Goal: Find specific page/section: Find specific page/section

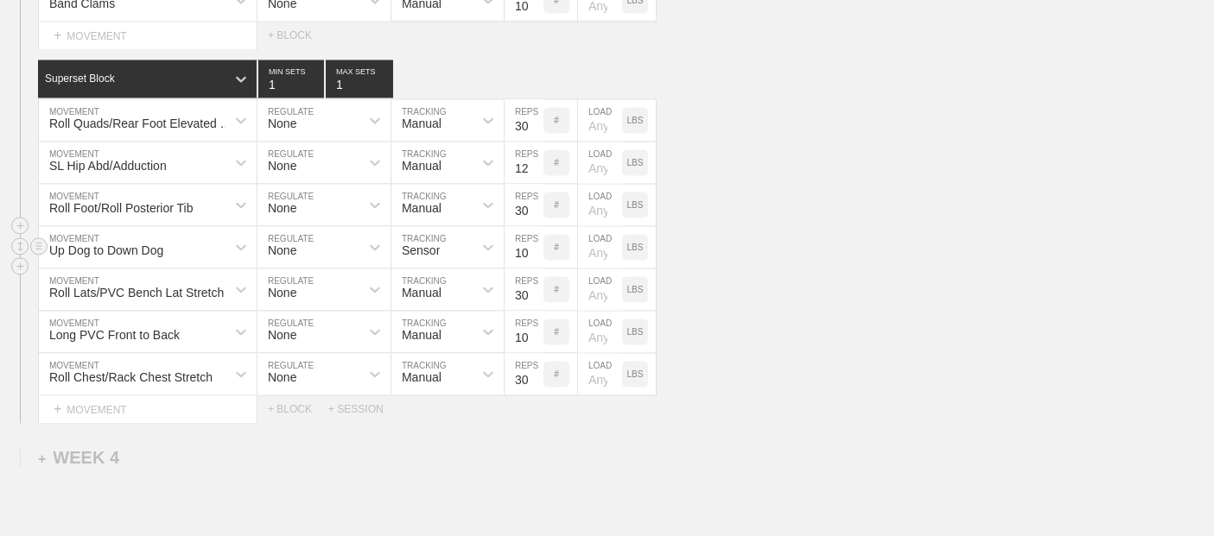
scroll to position [3378, 0]
click at [891, 142] on div "Roll Quads/Rear Foot Elevated Stretch MOVEMENT None REGULATE Manual TRACKING 30…" at bounding box center [607, 120] width 1214 height 42
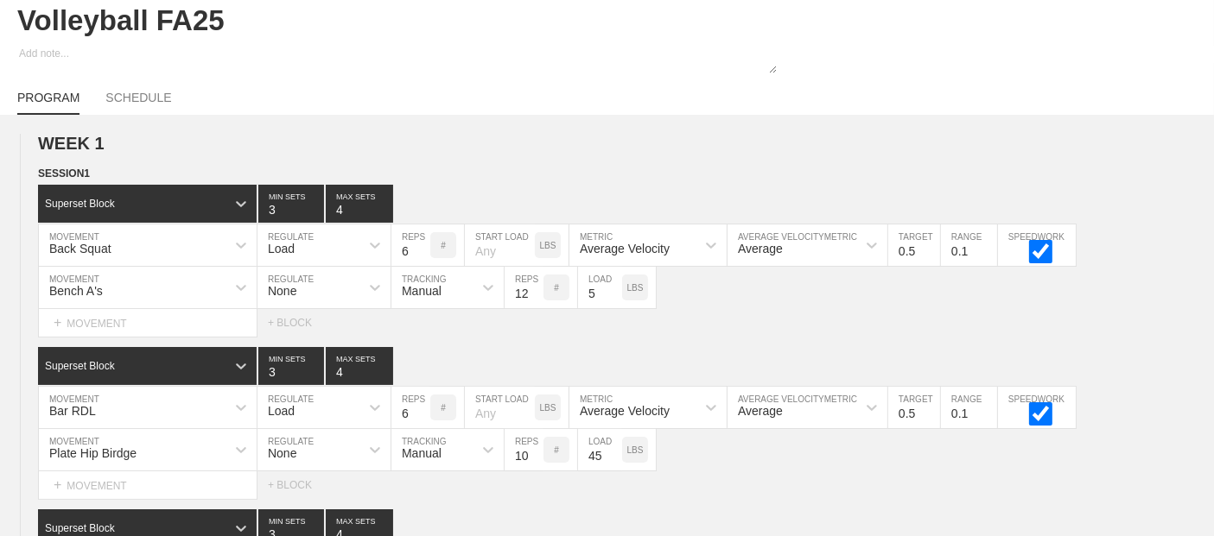
scroll to position [0, 0]
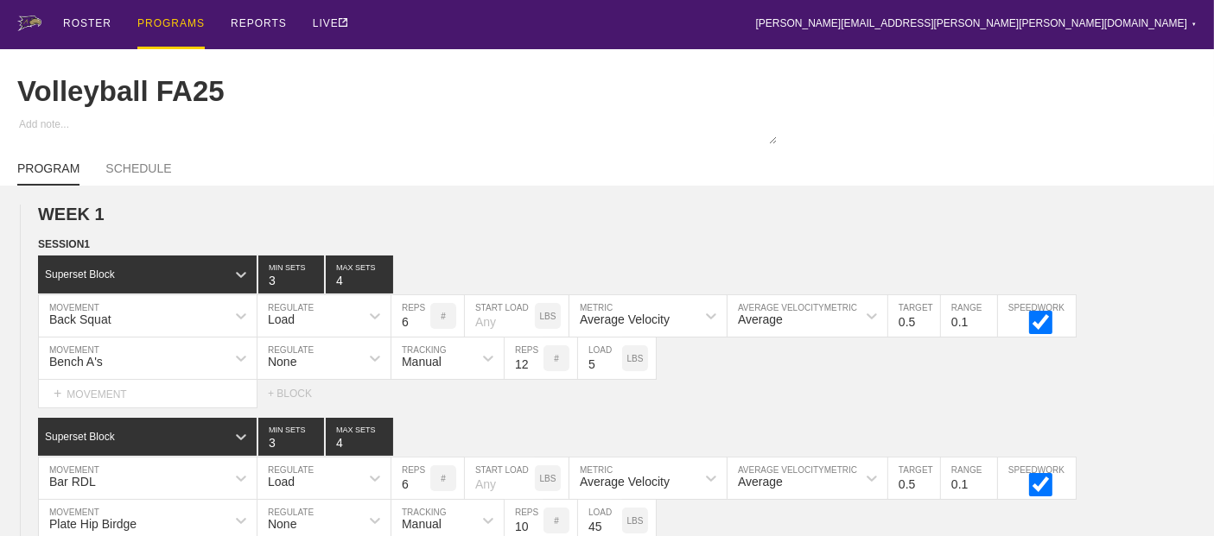
click at [167, 37] on div "PROGRAMS" at bounding box center [170, 24] width 67 height 49
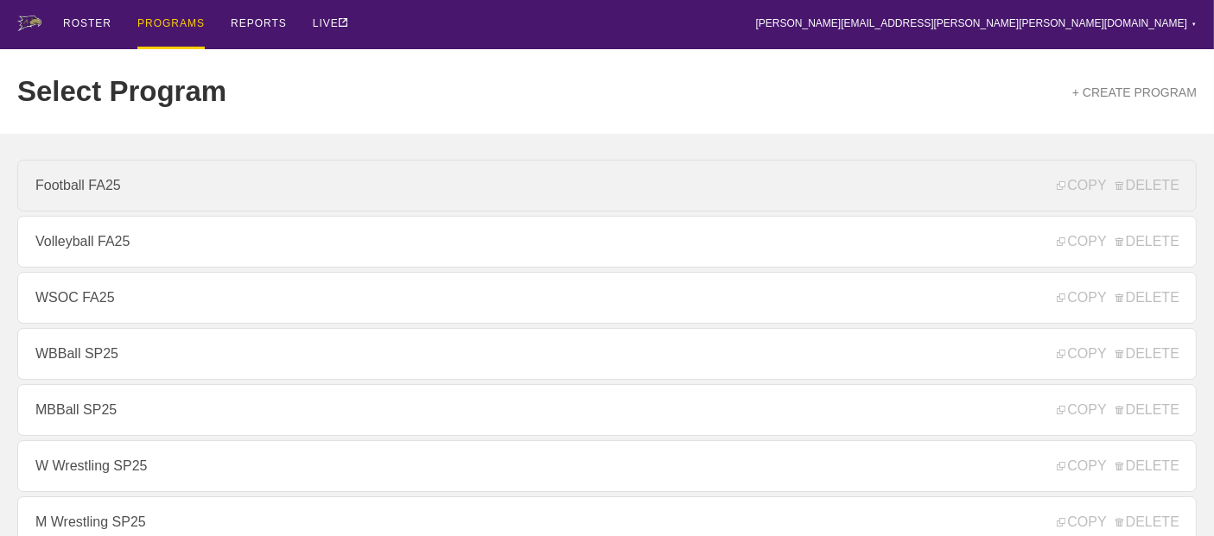
click at [120, 197] on link "Football FA25" at bounding box center [606, 186] width 1179 height 52
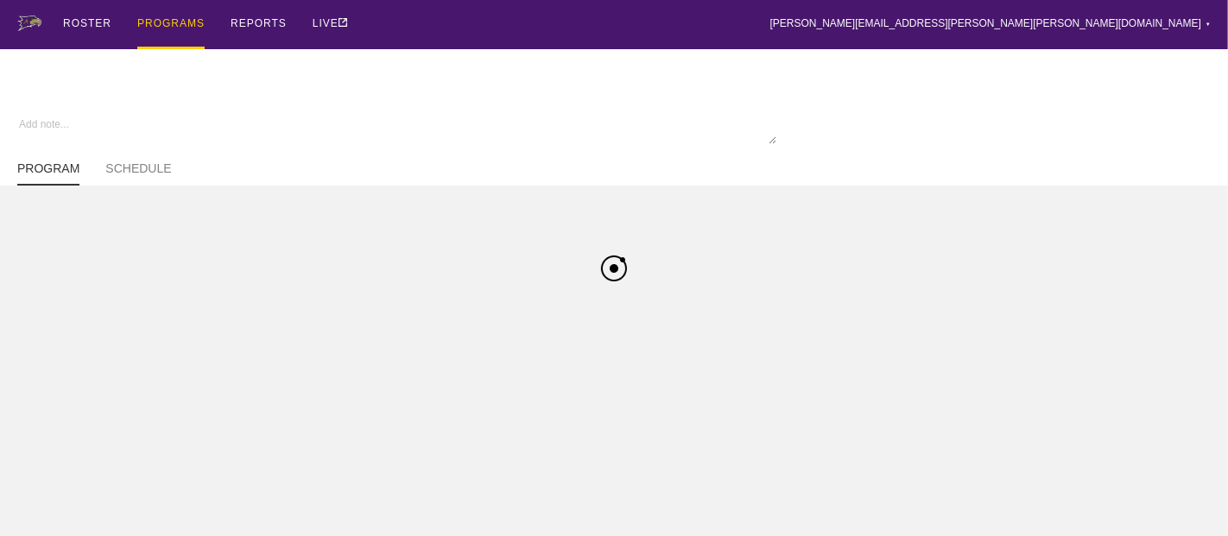
type textarea "x"
type input "Football FA25"
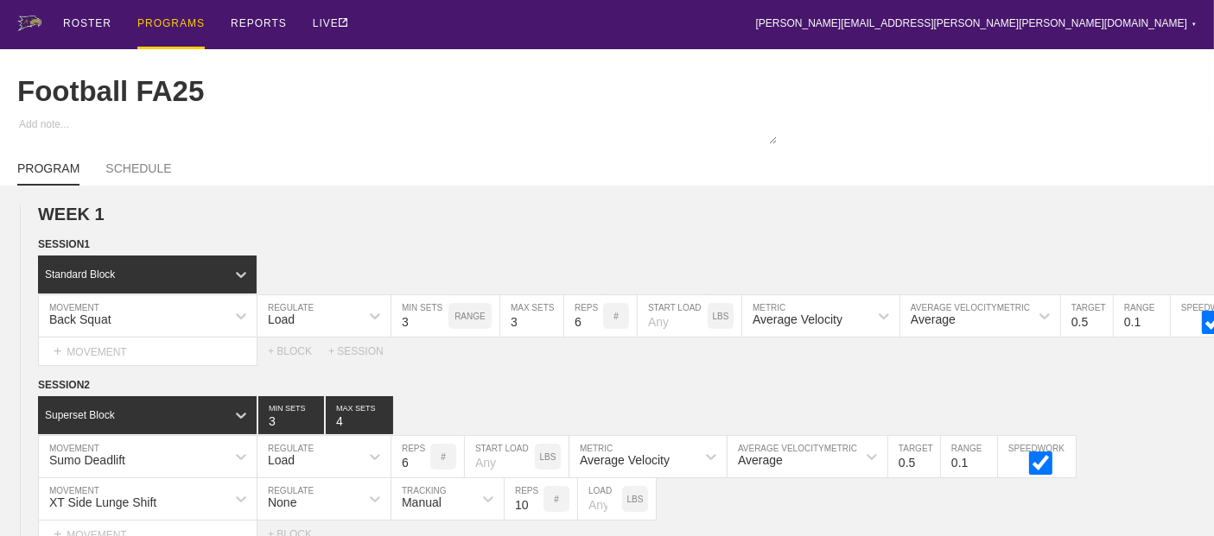
click at [730, 16] on div "ROSTER PROGRAMS REPORTS LIVE [PERSON_NAME][EMAIL_ADDRESS][PERSON_NAME][PERSON_N…" at bounding box center [606, 24] width 1179 height 49
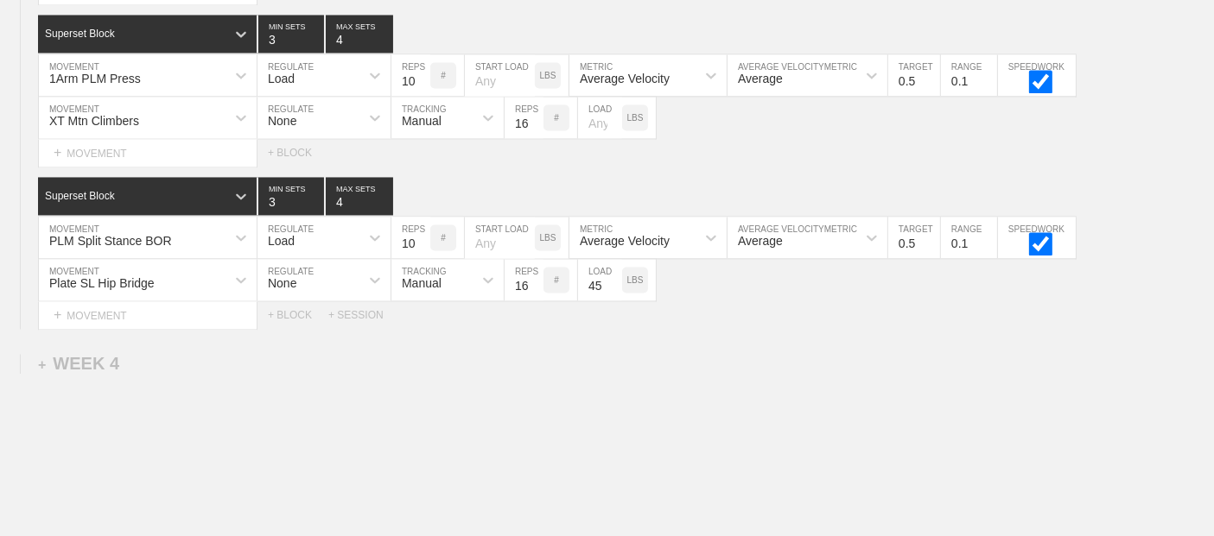
scroll to position [3678, 0]
